Goal: Task Accomplishment & Management: Use online tool/utility

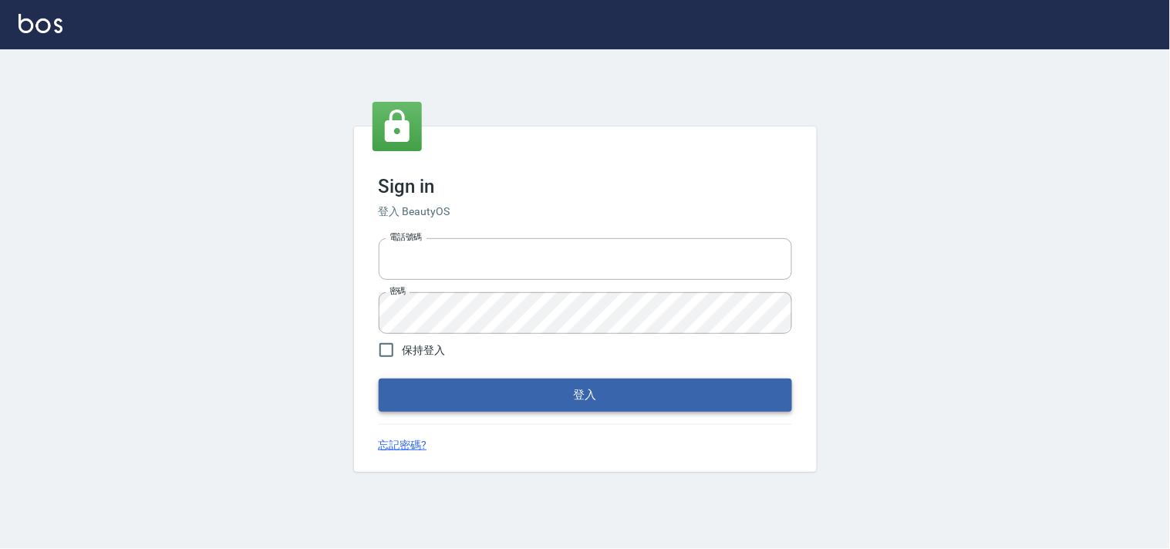
type input "28362778"
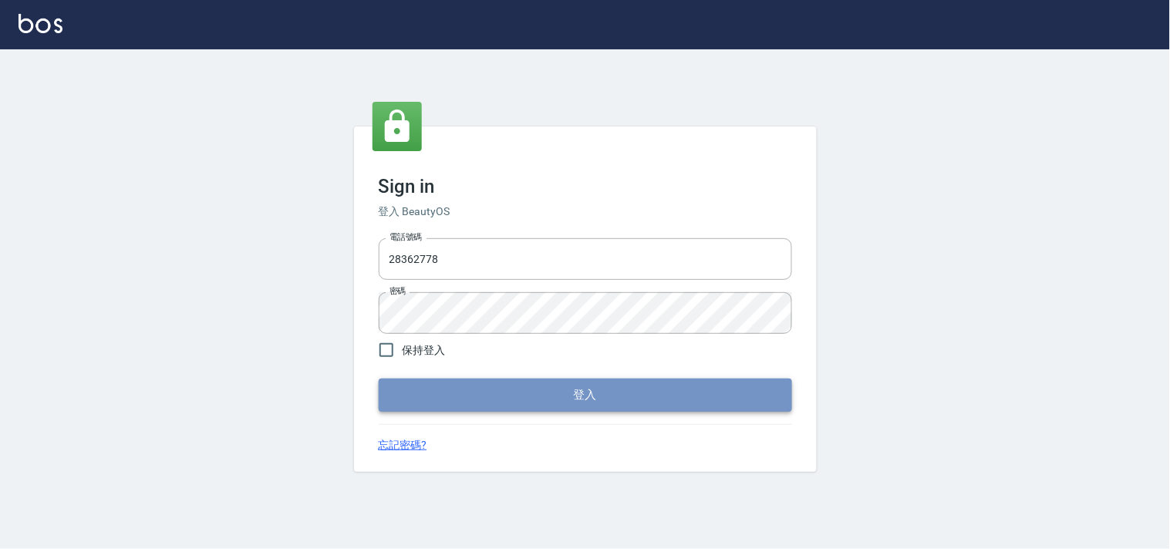
click at [560, 400] on button "登入" at bounding box center [585, 395] width 413 height 32
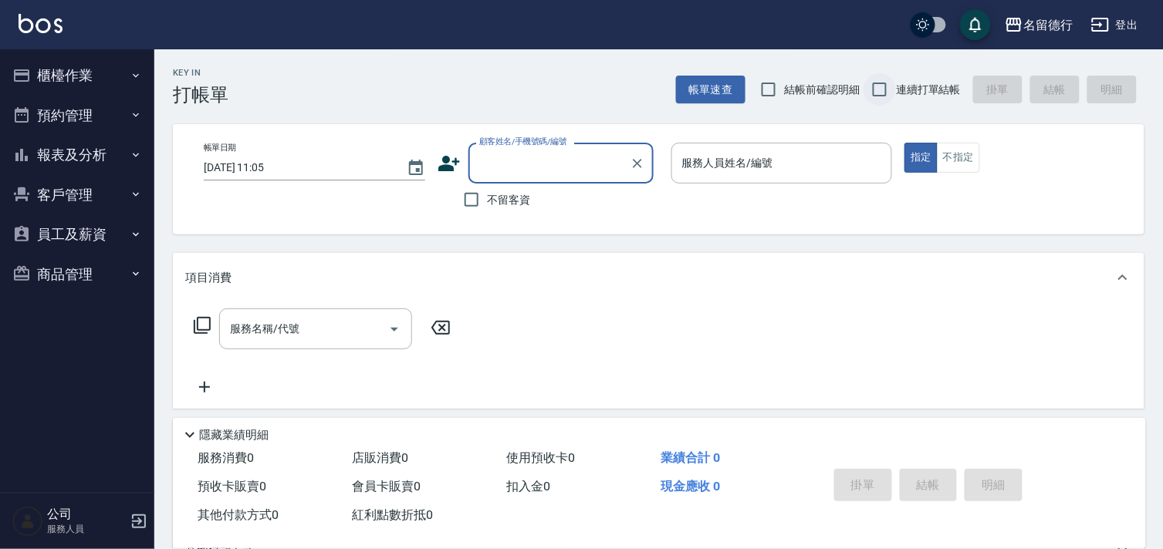
click at [882, 81] on input "連續打單結帳" at bounding box center [879, 89] width 32 height 32
checkbox input "true"
click at [511, 157] on div "顧客姓名/手機號碼/編號 顧客姓名/手機號碼/編號" at bounding box center [560, 163] width 185 height 41
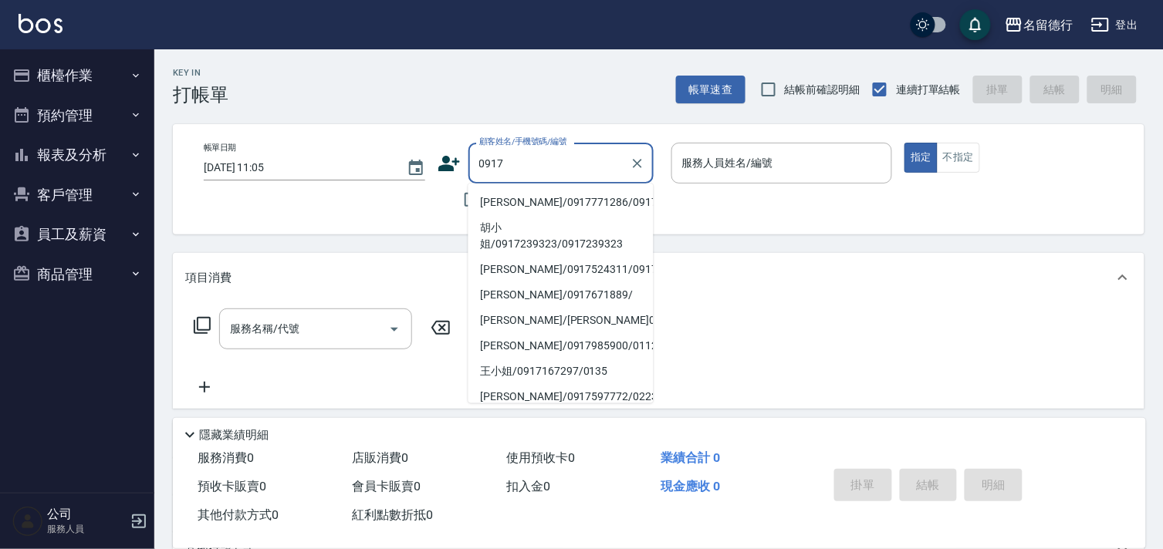
click at [499, 215] on li "[PERSON_NAME]/0917771286/0917771286" at bounding box center [560, 202] width 185 height 25
type input "[PERSON_NAME]/0917771286/0917771286"
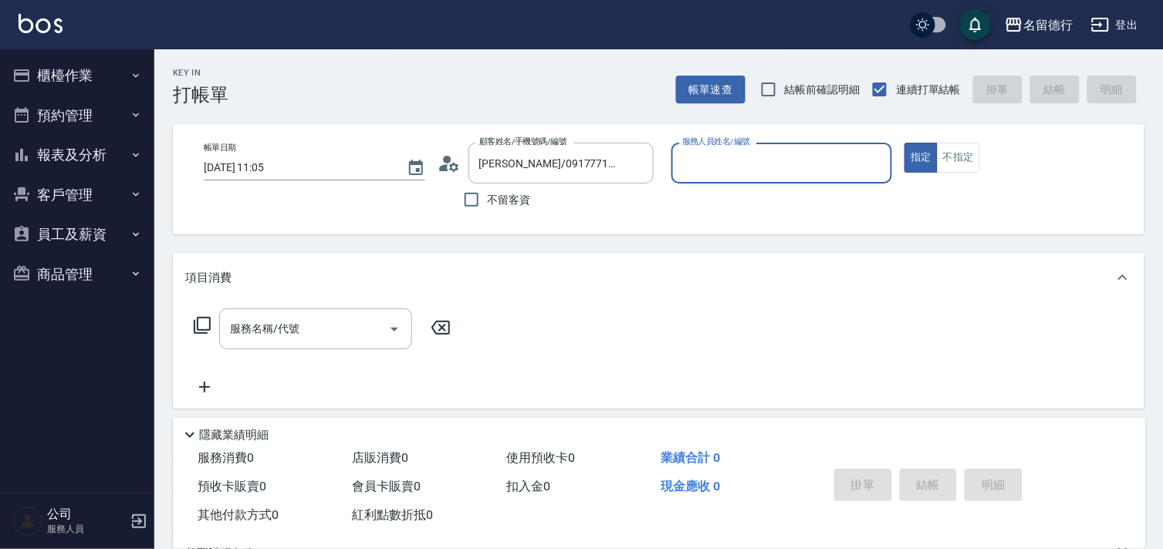
type input "婉如-10"
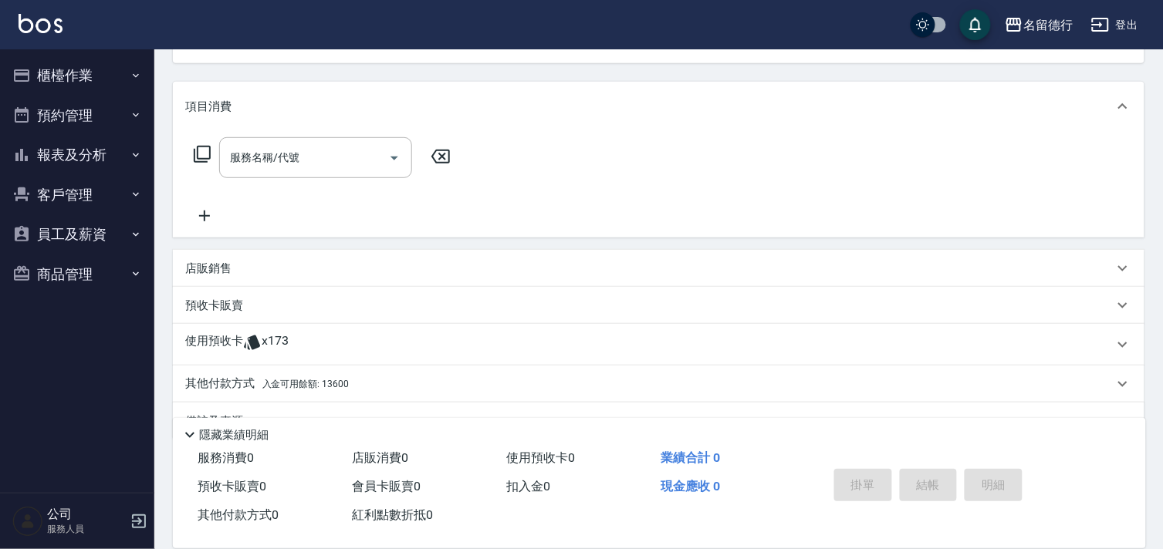
scroll to position [207, 0]
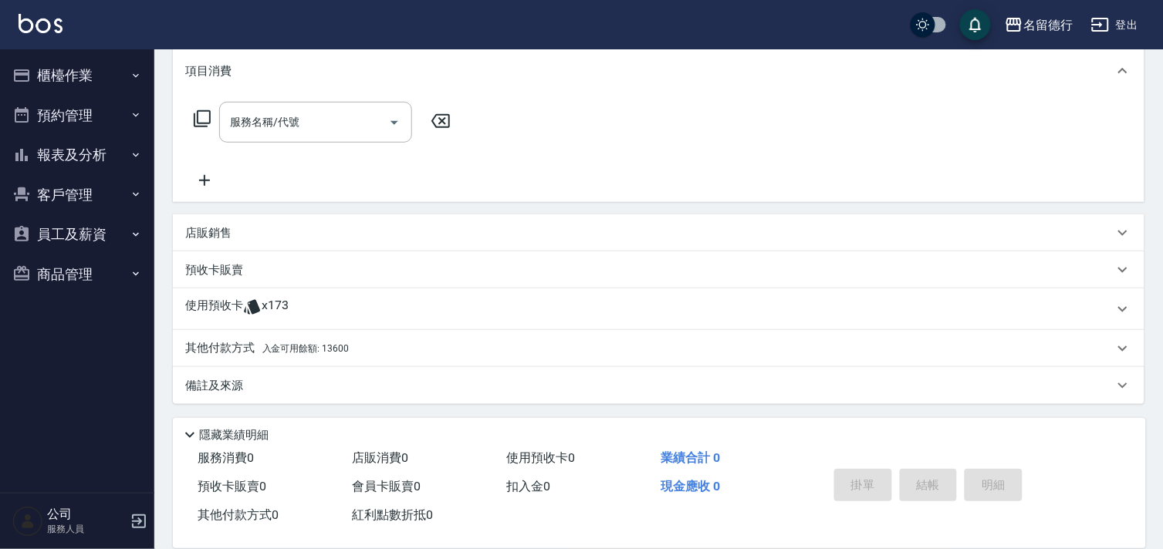
click at [228, 306] on p "使用預收卡" at bounding box center [214, 309] width 58 height 23
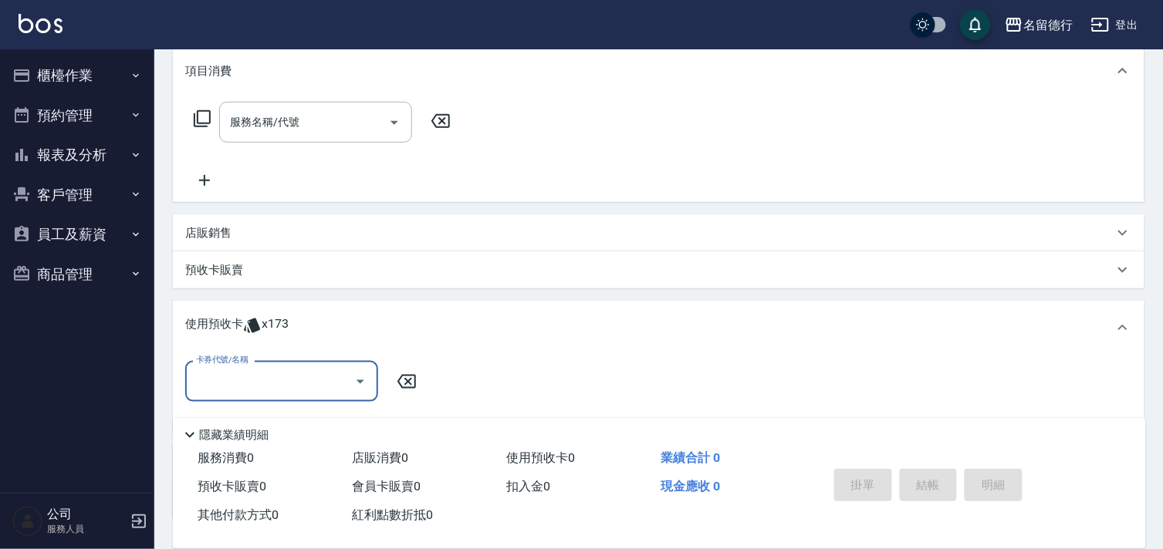
scroll to position [0, 0]
click at [248, 382] on input "卡券代號/名稱" at bounding box center [270, 381] width 156 height 27
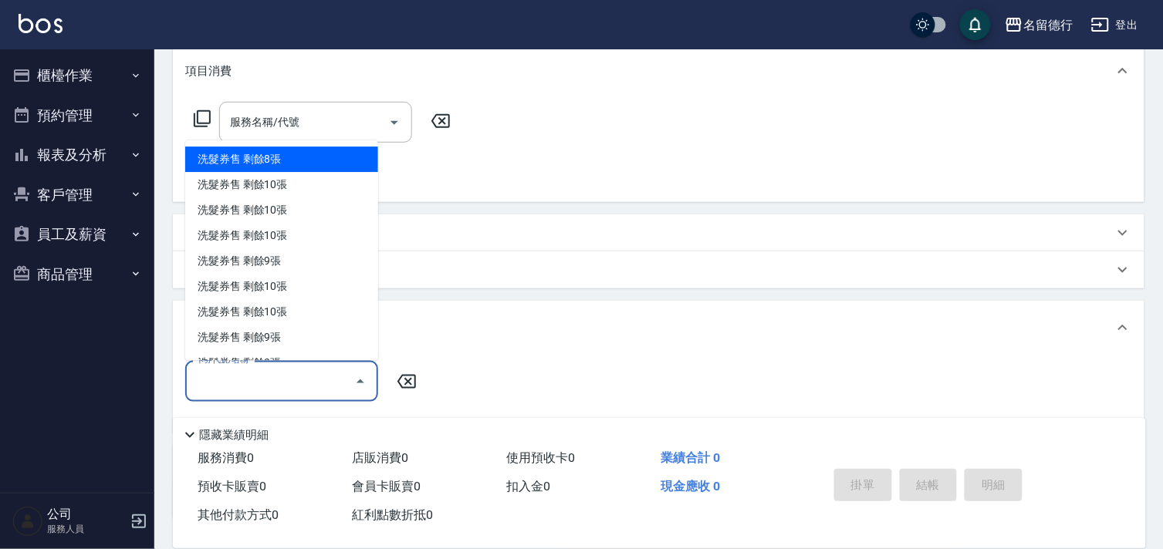
click at [304, 165] on div "洗髮券售 剩餘8張" at bounding box center [281, 159] width 193 height 25
type input "洗髮券售"
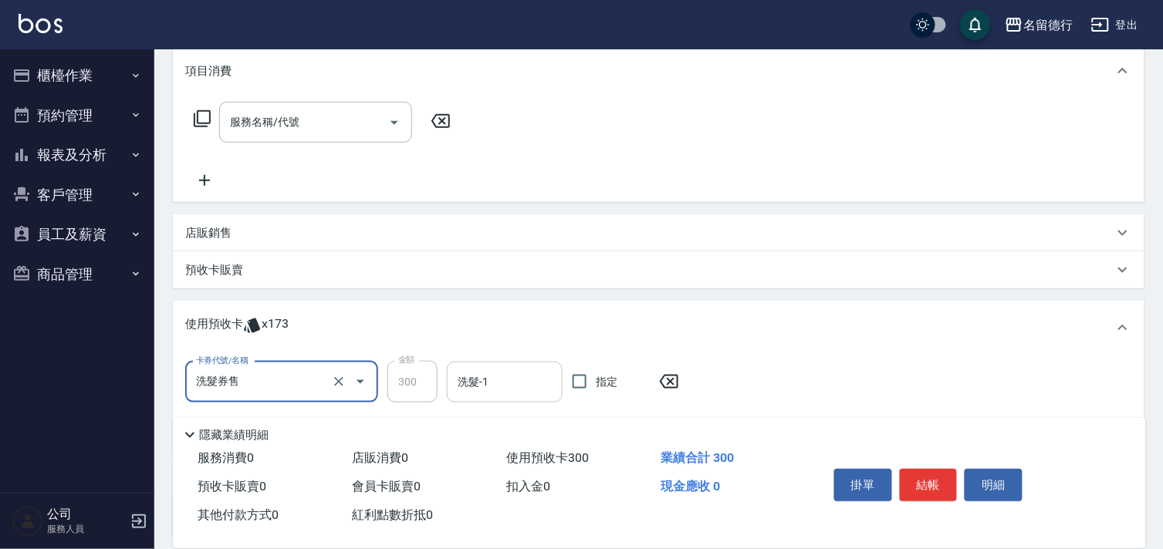
click at [518, 390] on input "洗髮-1" at bounding box center [505, 382] width 102 height 27
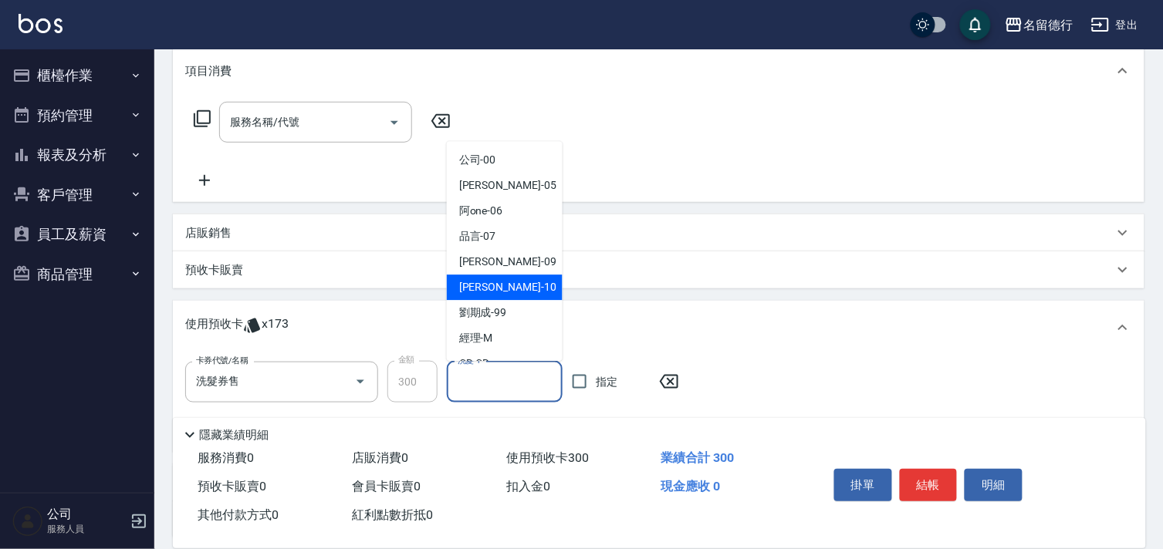
click at [474, 287] on span "婉如 -10" at bounding box center [507, 288] width 97 height 16
type input "婉如-10"
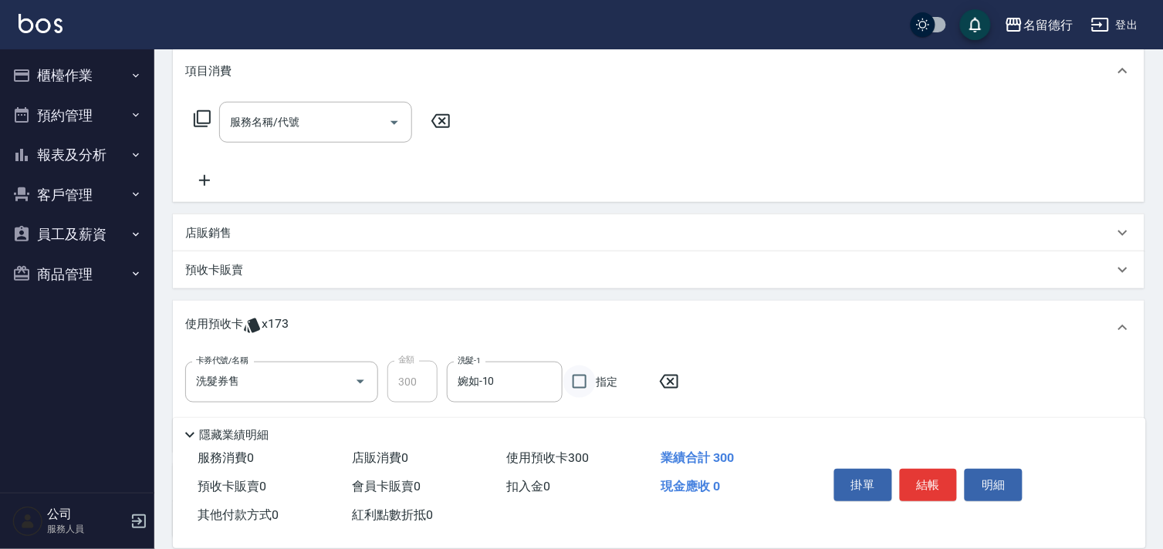
click at [582, 380] on input "指定" at bounding box center [579, 382] width 32 height 32
checkbox input "true"
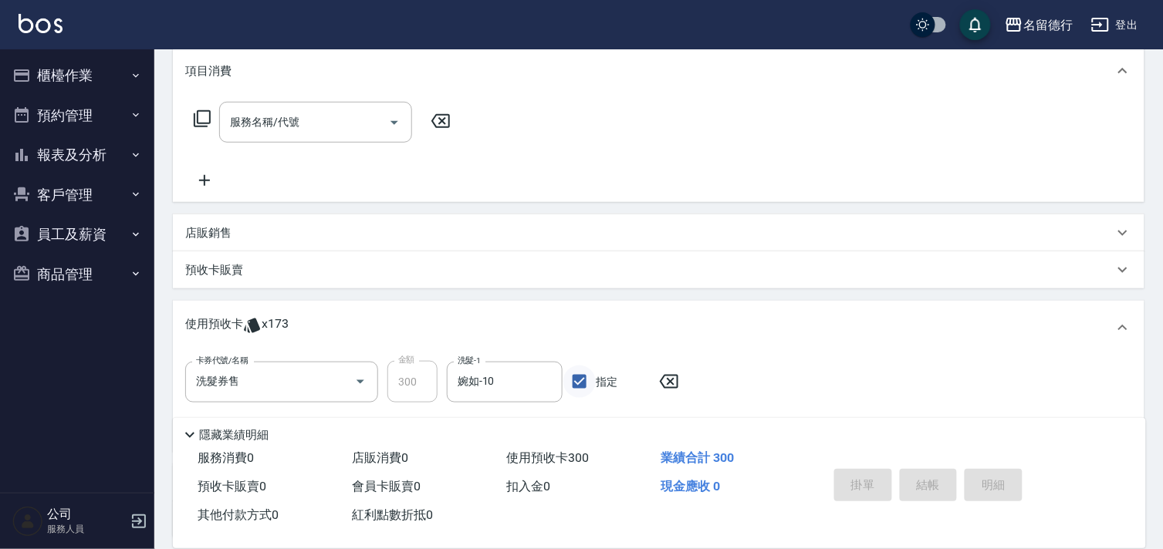
type input "[DATE] 11:06"
